Goal: Information Seeking & Learning: Learn about a topic

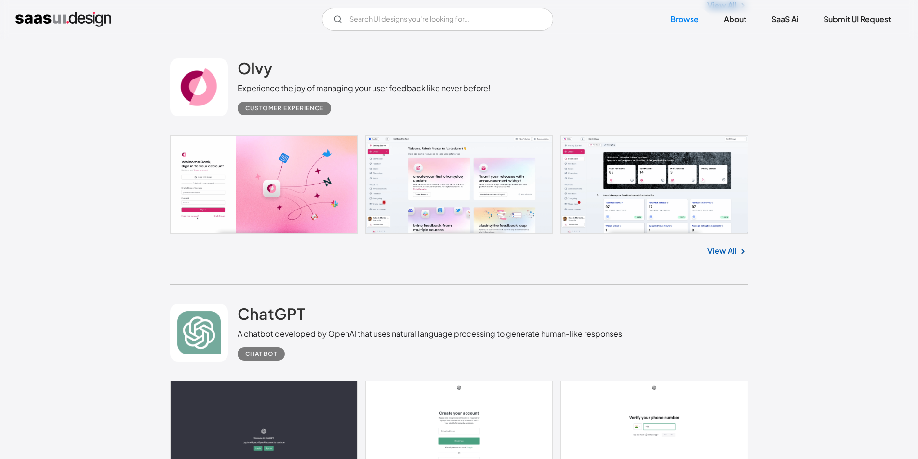
scroll to position [530, 0]
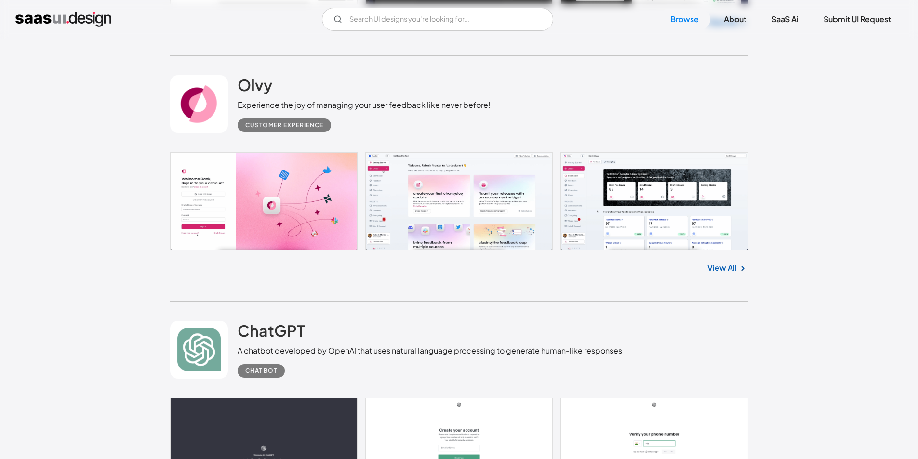
click at [427, 235] on link at bounding box center [459, 201] width 578 height 98
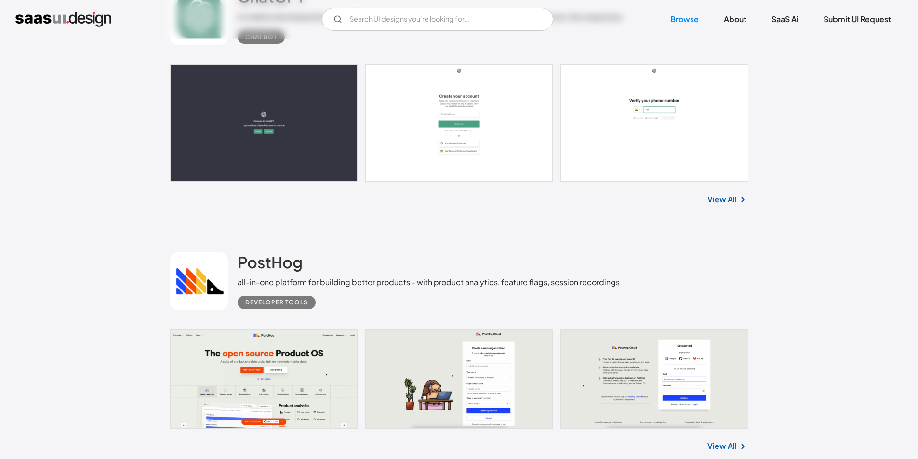
scroll to position [915, 0]
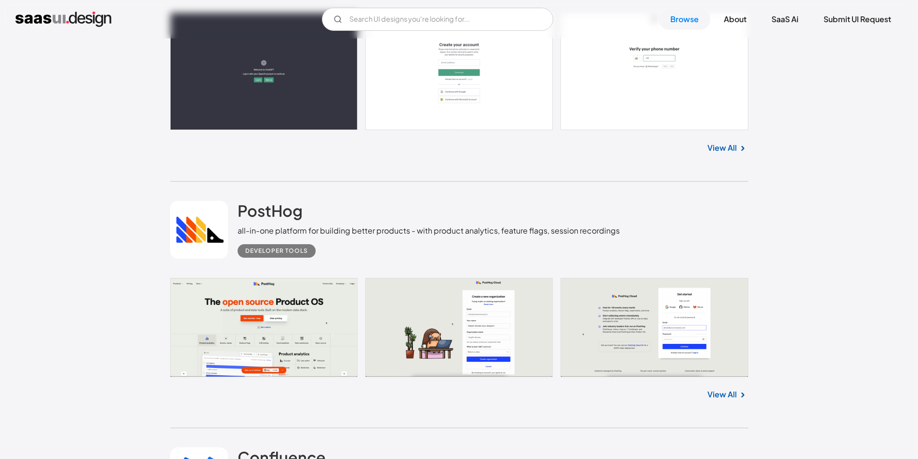
click at [207, 242] on link at bounding box center [199, 230] width 58 height 58
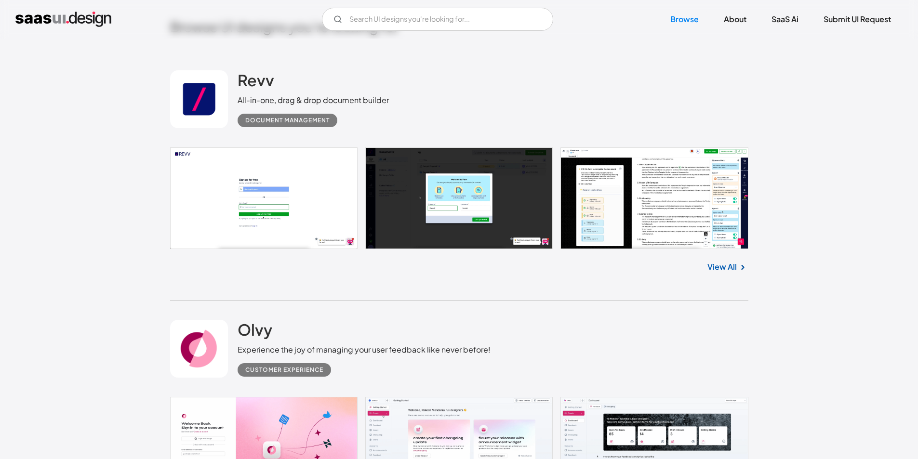
scroll to position [289, 0]
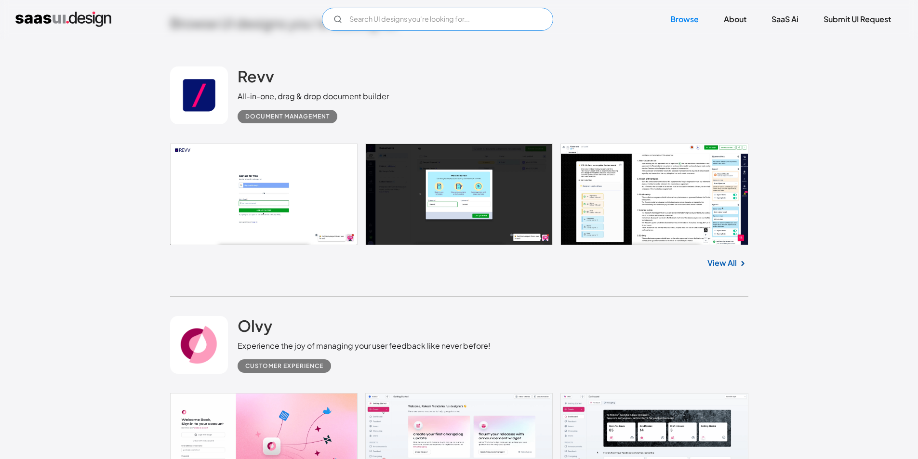
click at [433, 21] on input "Email Form" at bounding box center [437, 19] width 231 height 23
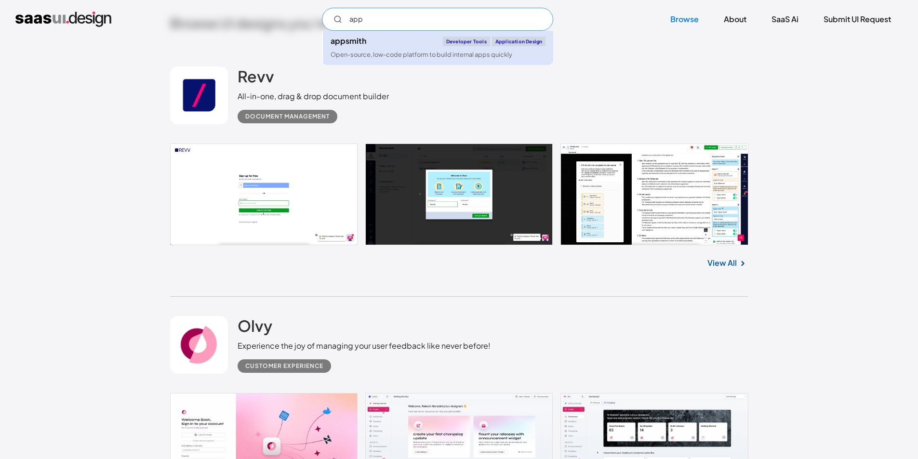
click at [420, 37] on div "appsmith Developer tools Application Design" at bounding box center [437, 42] width 215 height 10
type input "app"
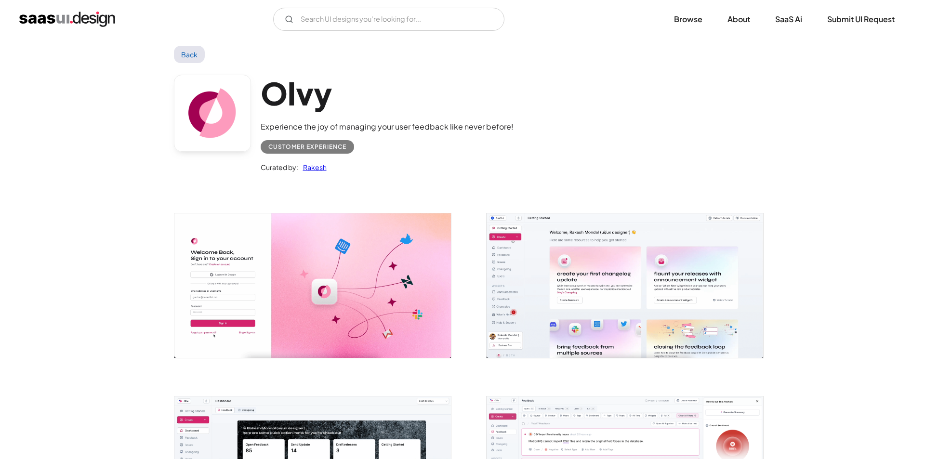
scroll to position [48, 0]
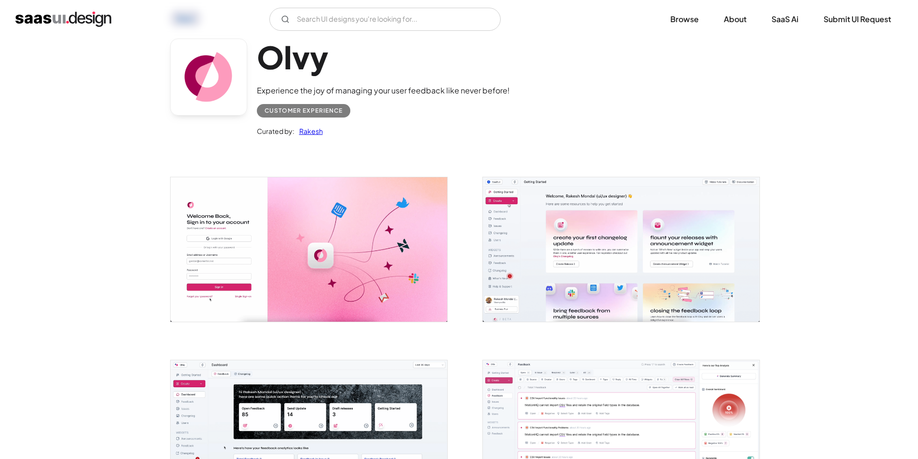
click at [383, 240] on img "open lightbox" at bounding box center [309, 249] width 277 height 144
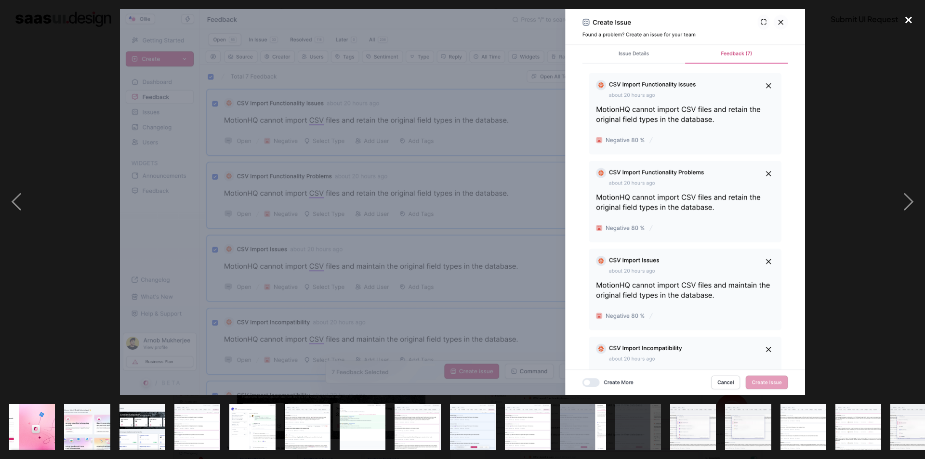
click at [895, 17] on div "close lightbox" at bounding box center [908, 19] width 33 height 21
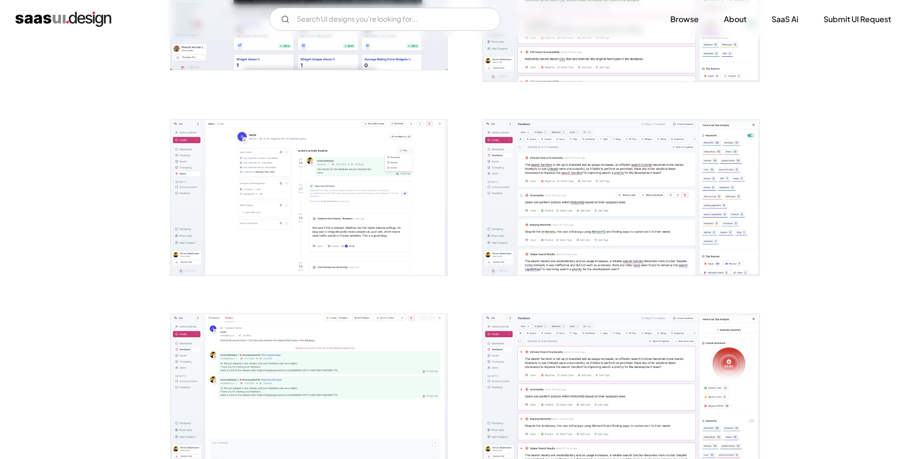
scroll to position [626, 0]
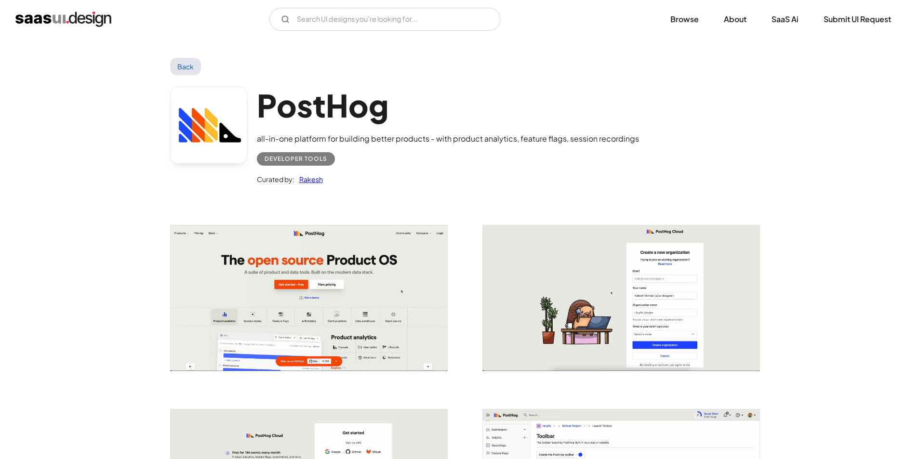
click at [309, 275] on img "open lightbox" at bounding box center [309, 297] width 277 height 145
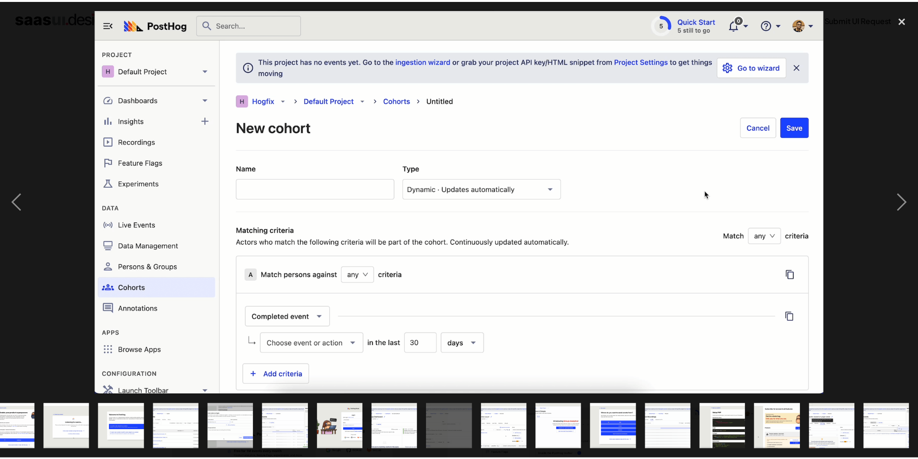
scroll to position [0, 461]
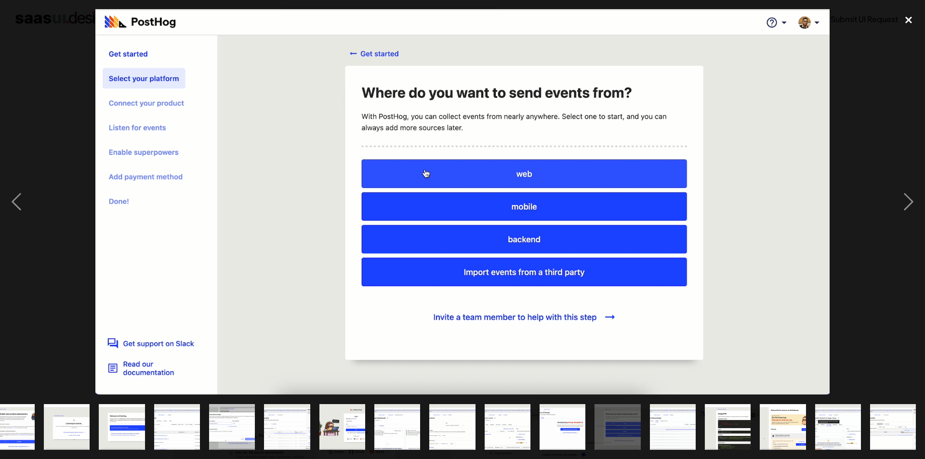
click at [907, 21] on div "close lightbox" at bounding box center [908, 19] width 33 height 21
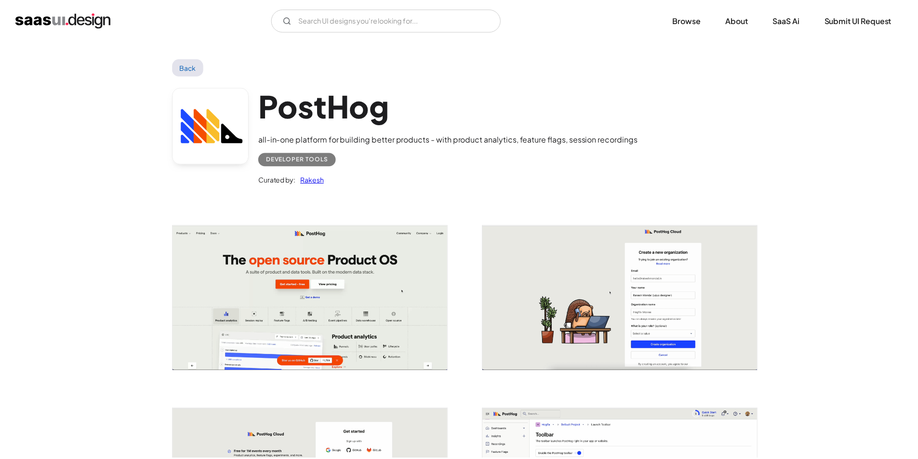
scroll to position [0, 0]
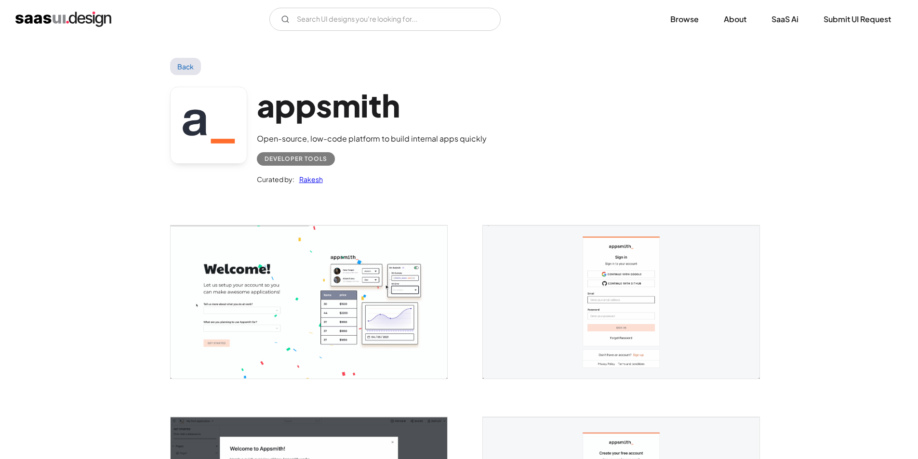
click at [182, 65] on link "Back" at bounding box center [185, 66] width 31 height 17
click at [184, 61] on link "Back" at bounding box center [185, 66] width 31 height 17
click at [179, 76] on div "appsmith Open-source, low-code platform to build internal apps quickly Develope…" at bounding box center [459, 138] width 578 height 126
click at [180, 67] on link "Back" at bounding box center [185, 66] width 31 height 17
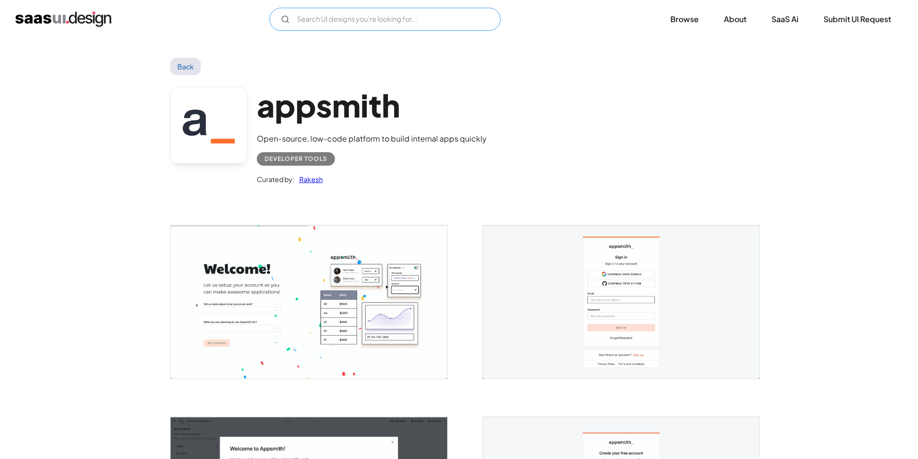
click at [323, 11] on input "Email Form" at bounding box center [384, 19] width 231 height 23
type input "port"
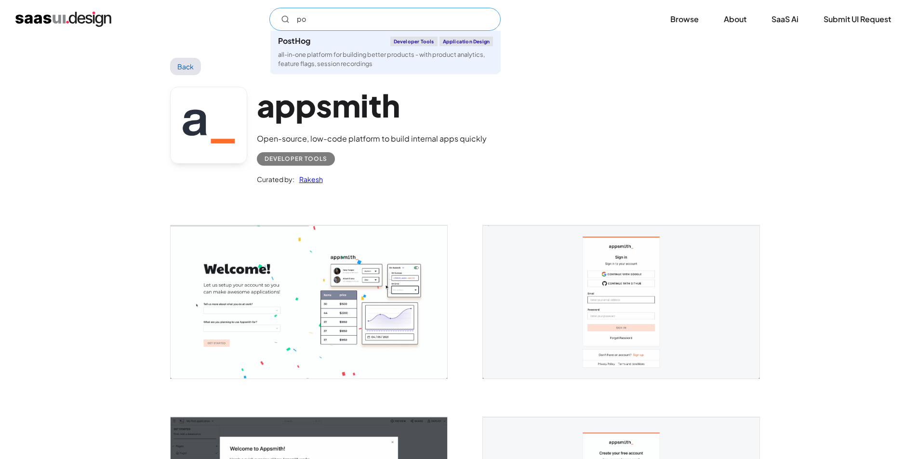
type input "po"
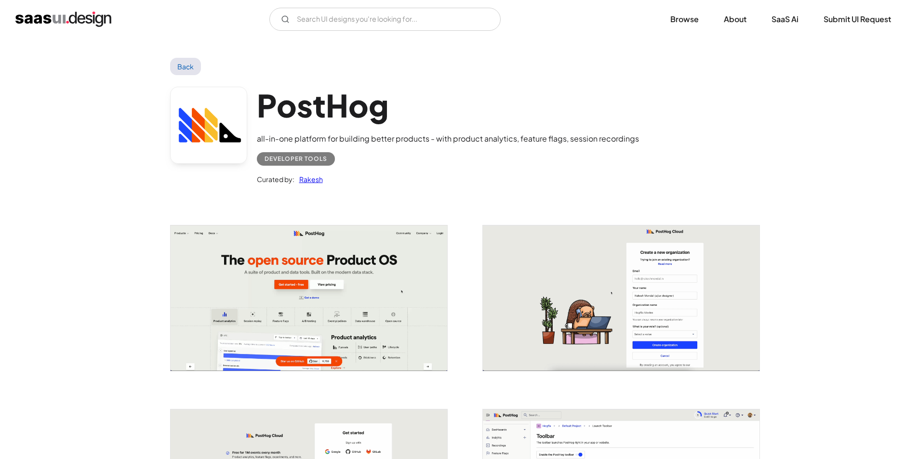
click at [368, 32] on div "V7 Labs Gen AI Application Design Best-in-class data labeling tool. GenAI Close…" at bounding box center [459, 19] width 918 height 39
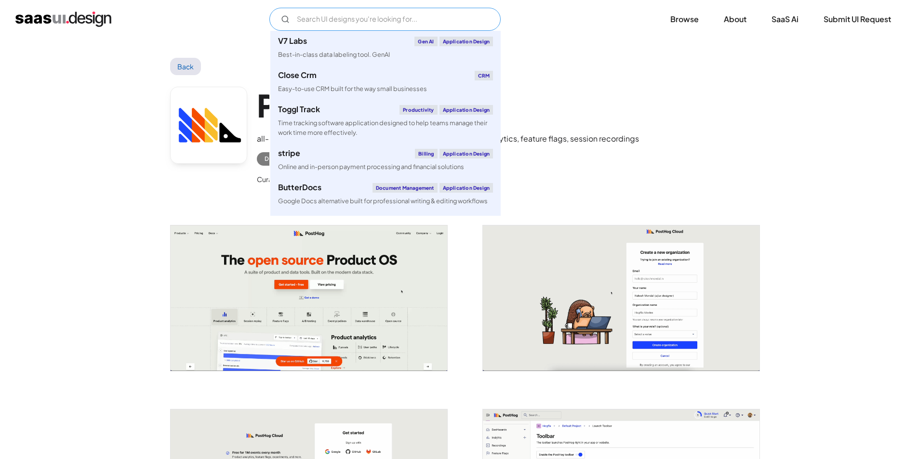
click at [371, 23] on input "Email Form" at bounding box center [384, 19] width 231 height 23
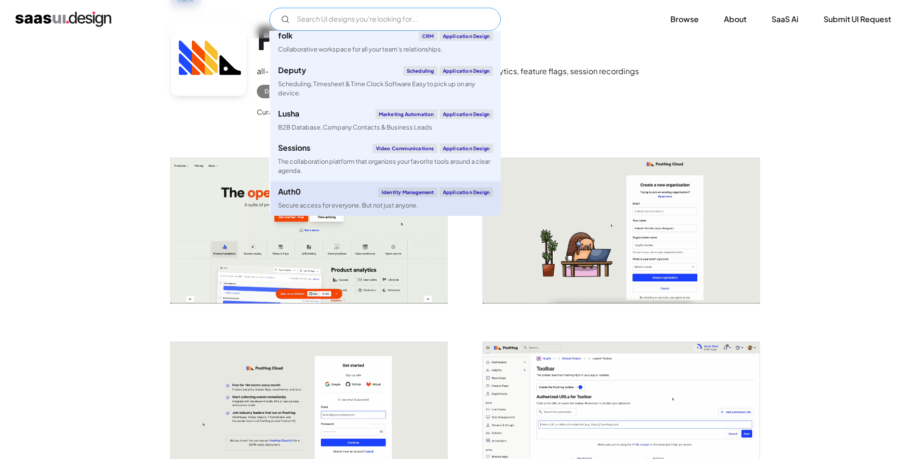
scroll to position [96, 0]
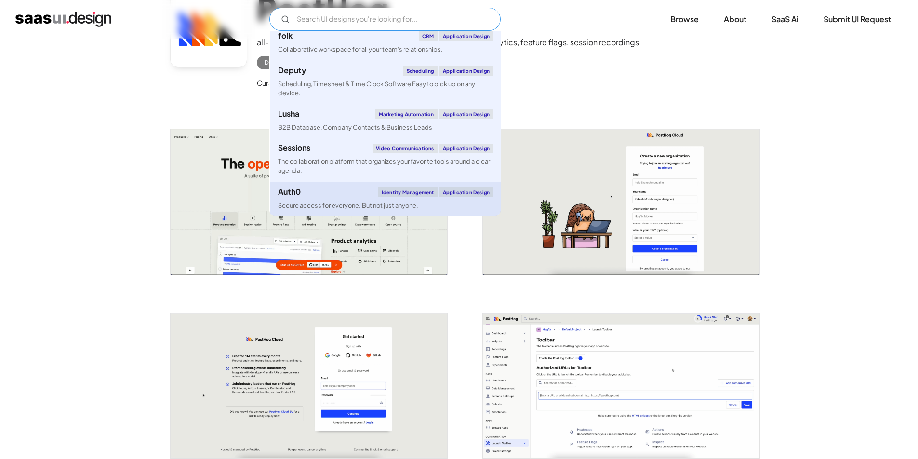
click at [471, 198] on link "Auth0 Identity Management Application Design Secure access for everyone. But no…" at bounding box center [385, 199] width 230 height 34
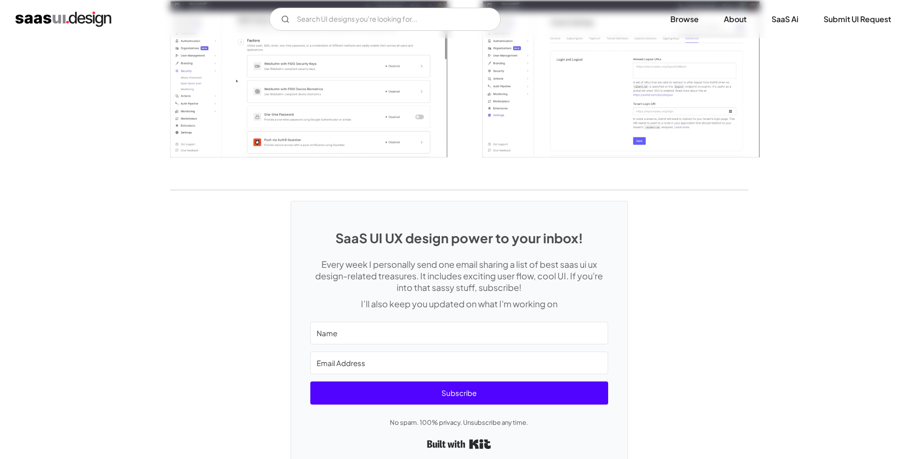
scroll to position [2360, 0]
